Goal: Navigation & Orientation: Find specific page/section

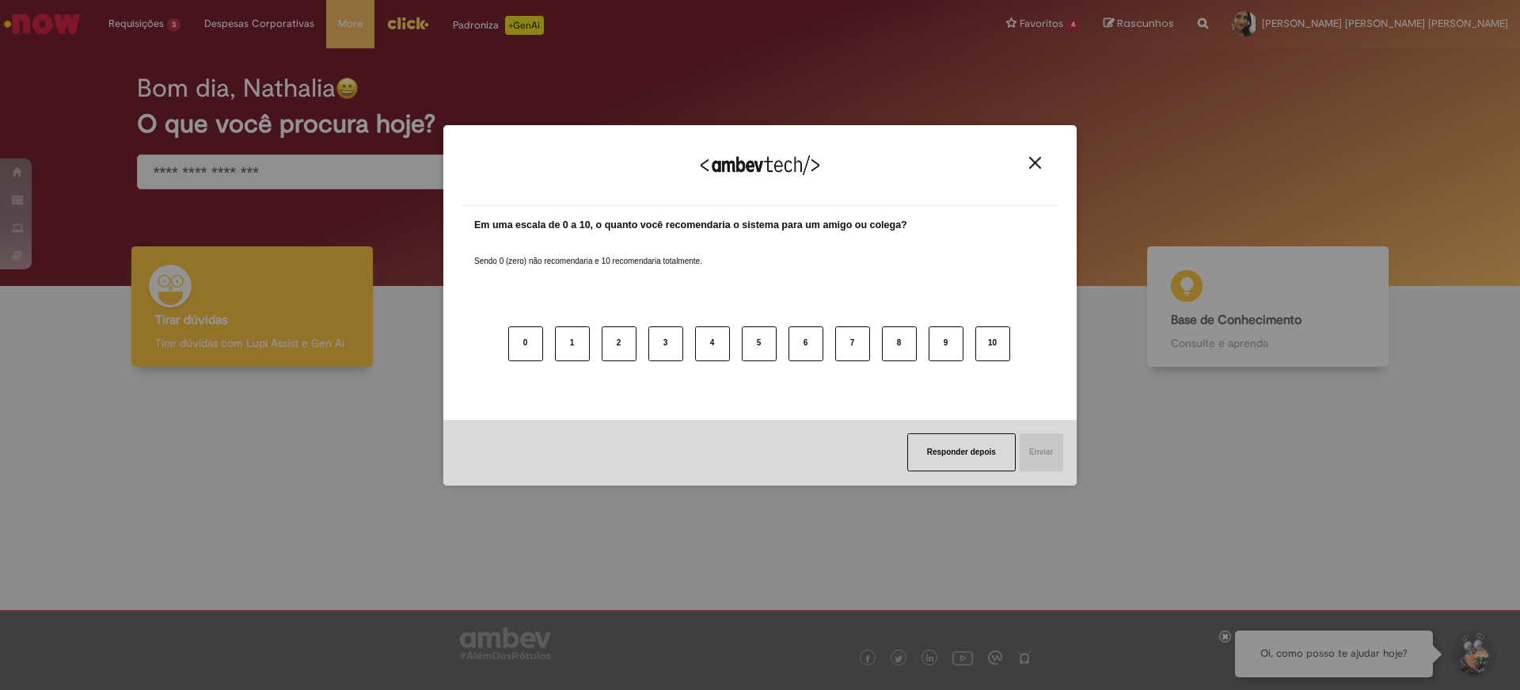
click at [1029, 165] on img "Close" at bounding box center [1035, 163] width 12 height 12
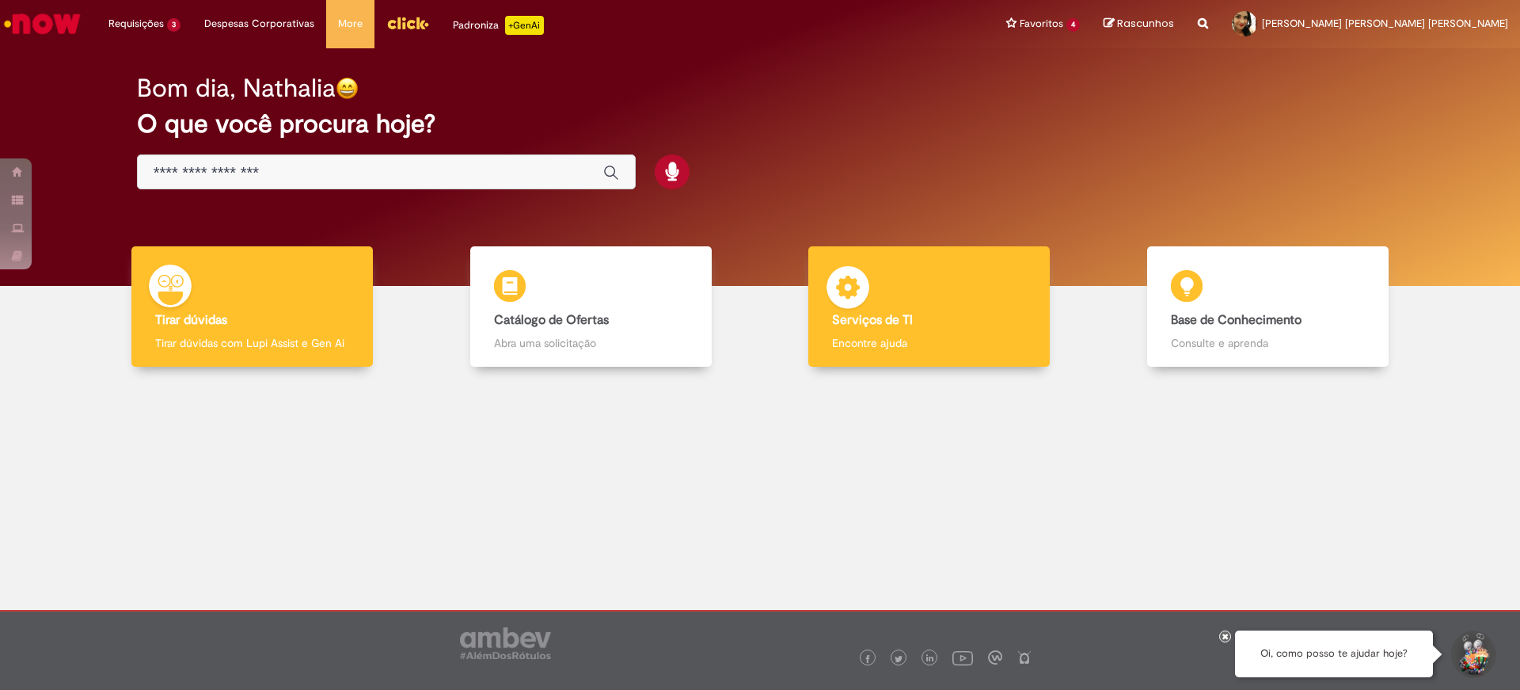
click at [849, 292] on img at bounding box center [848, 290] width 48 height 48
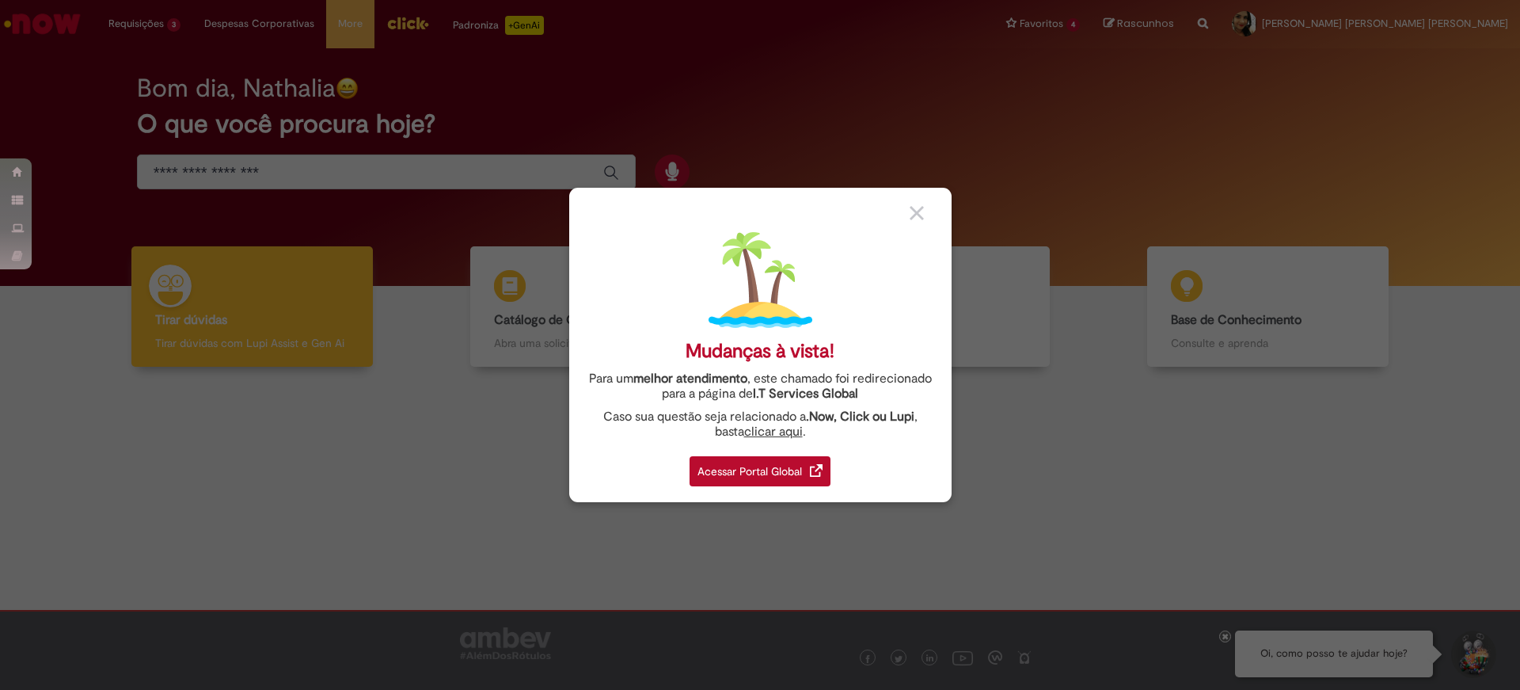
click at [808, 480] on div "Acessar Portal Global" at bounding box center [760, 471] width 141 height 30
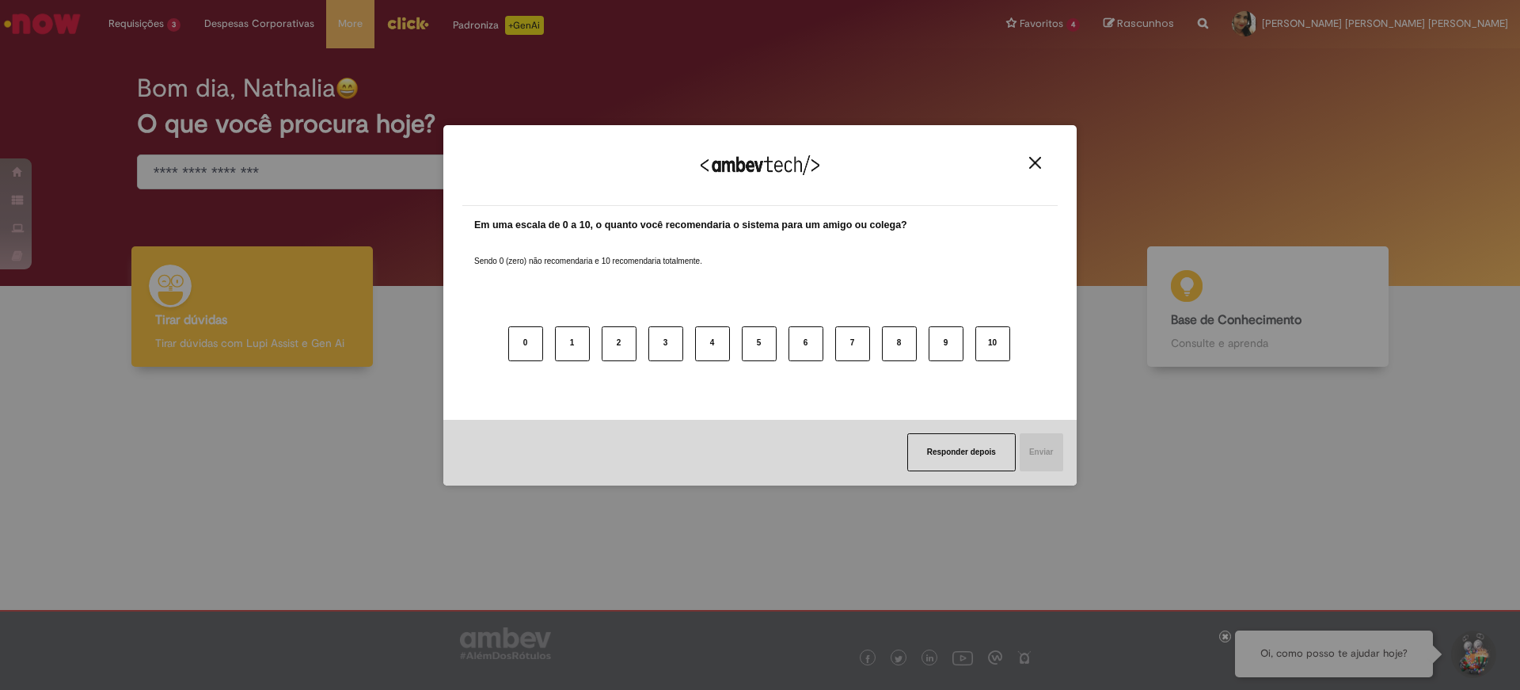
click at [880, 313] on div "0 1 2 3 4 5 6 7 8 9 10" at bounding box center [760, 334] width 572 height 125
click at [1031, 164] on img "Close" at bounding box center [1035, 163] width 12 height 12
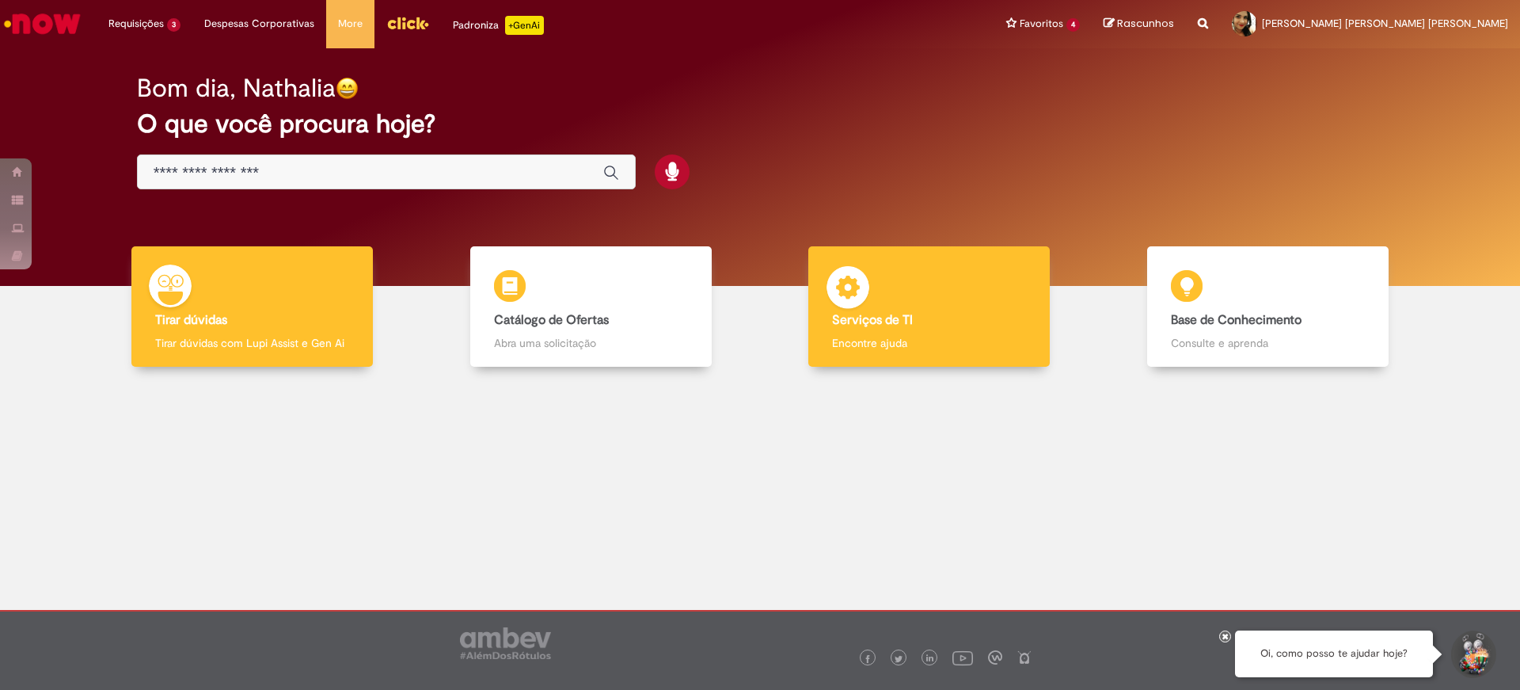
click at [892, 322] on b "Serviços de TI" at bounding box center [872, 320] width 81 height 16
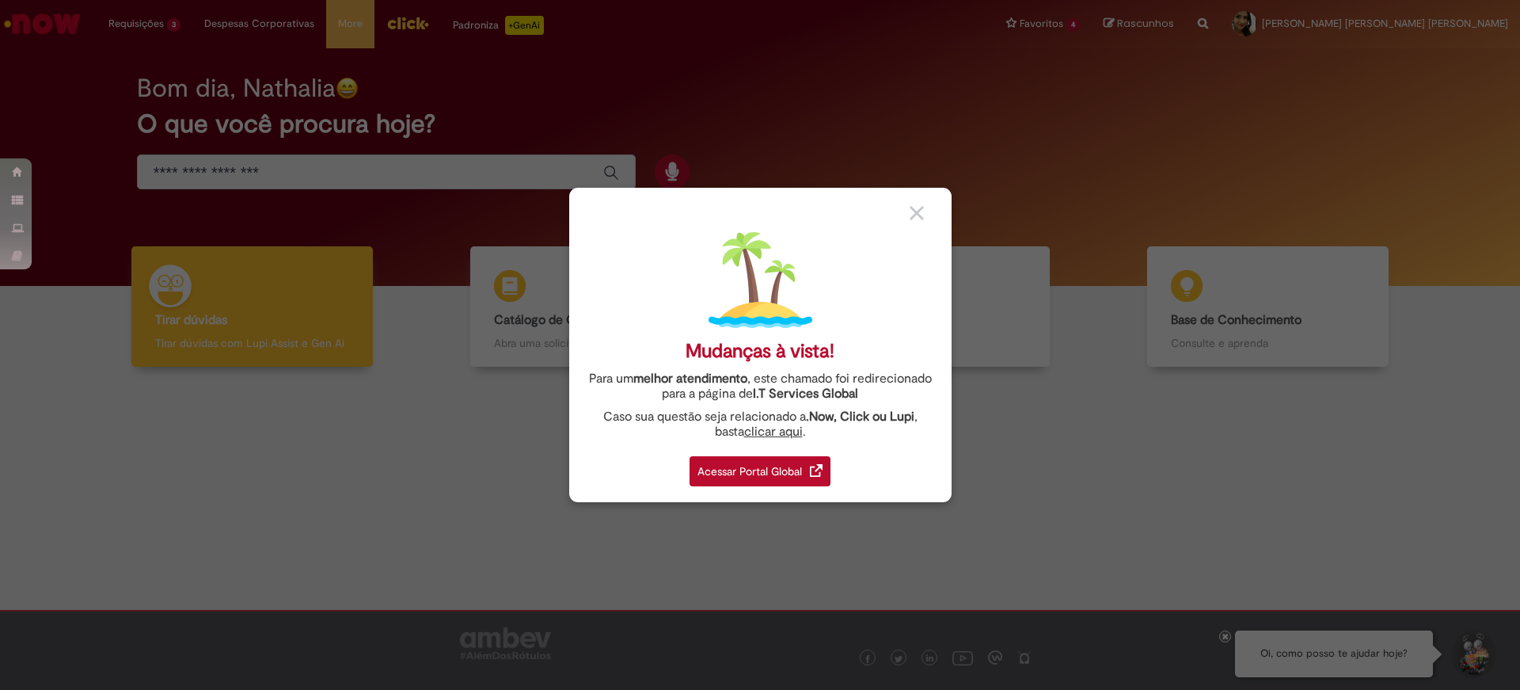
click at [725, 474] on div "Acessar Portal Global" at bounding box center [760, 471] width 141 height 30
